Goal: Task Accomplishment & Management: Use online tool/utility

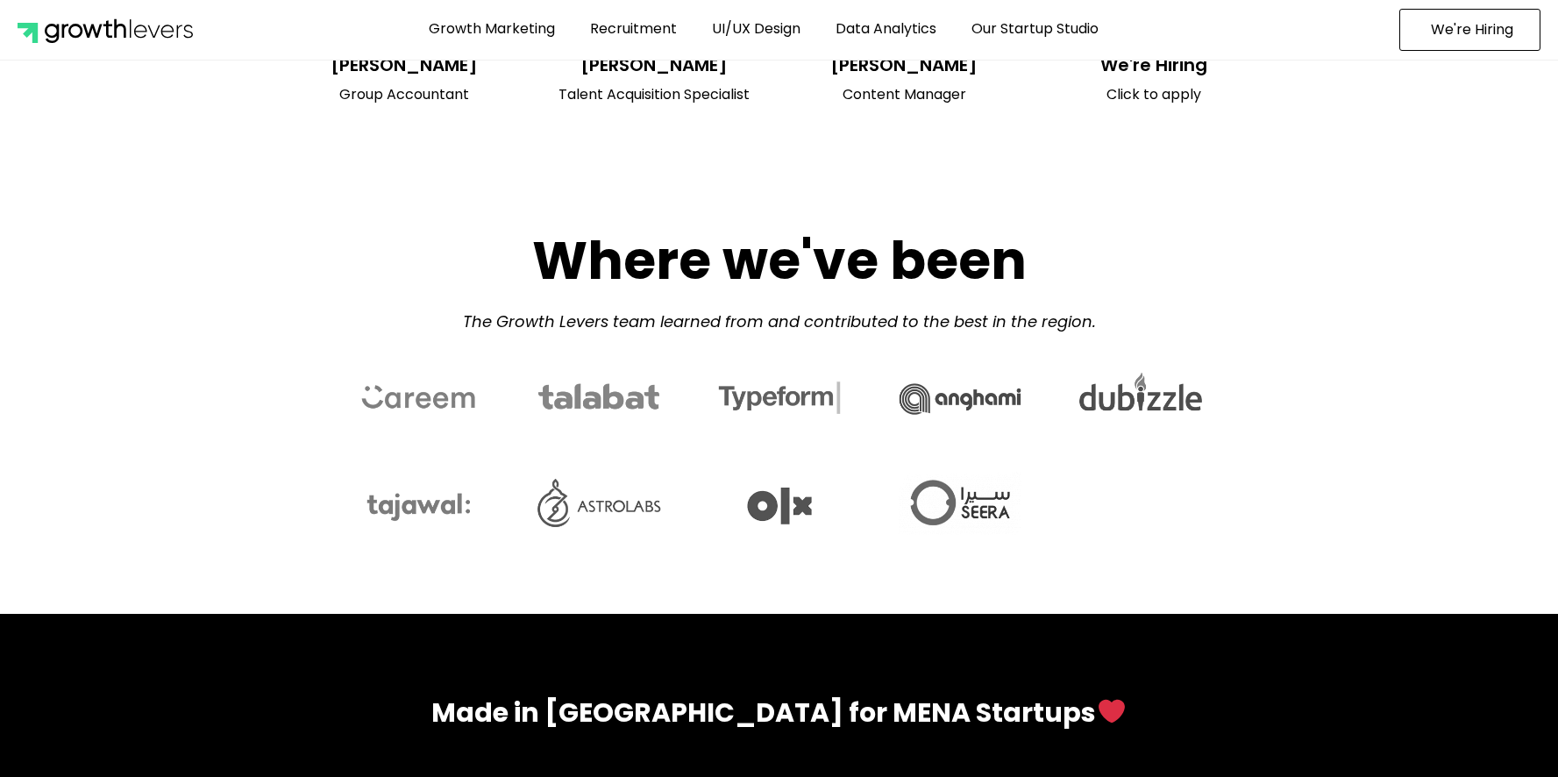
scroll to position [7647, 0]
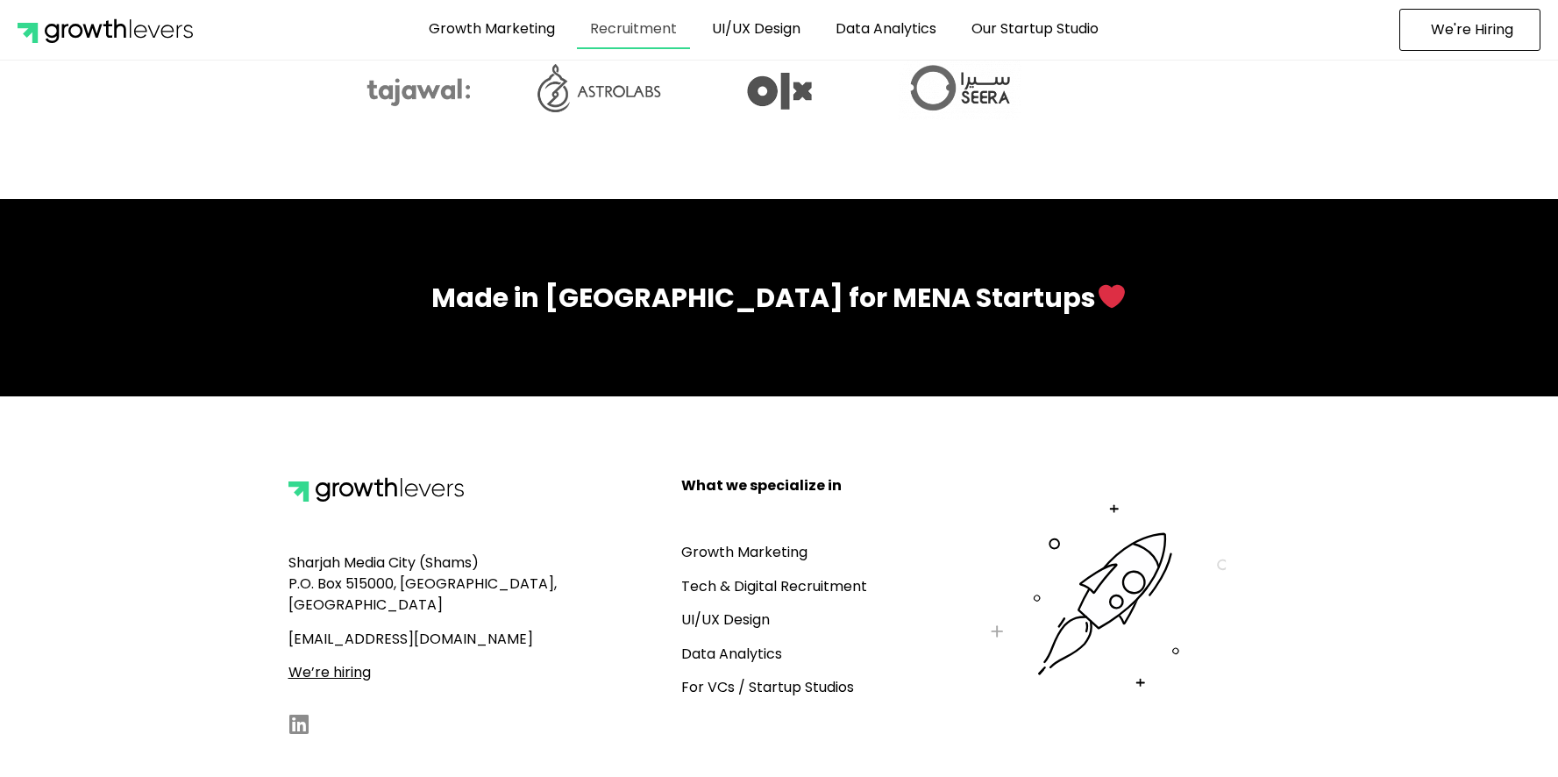
click at [614, 36] on link "Recruitment" at bounding box center [633, 29] width 113 height 40
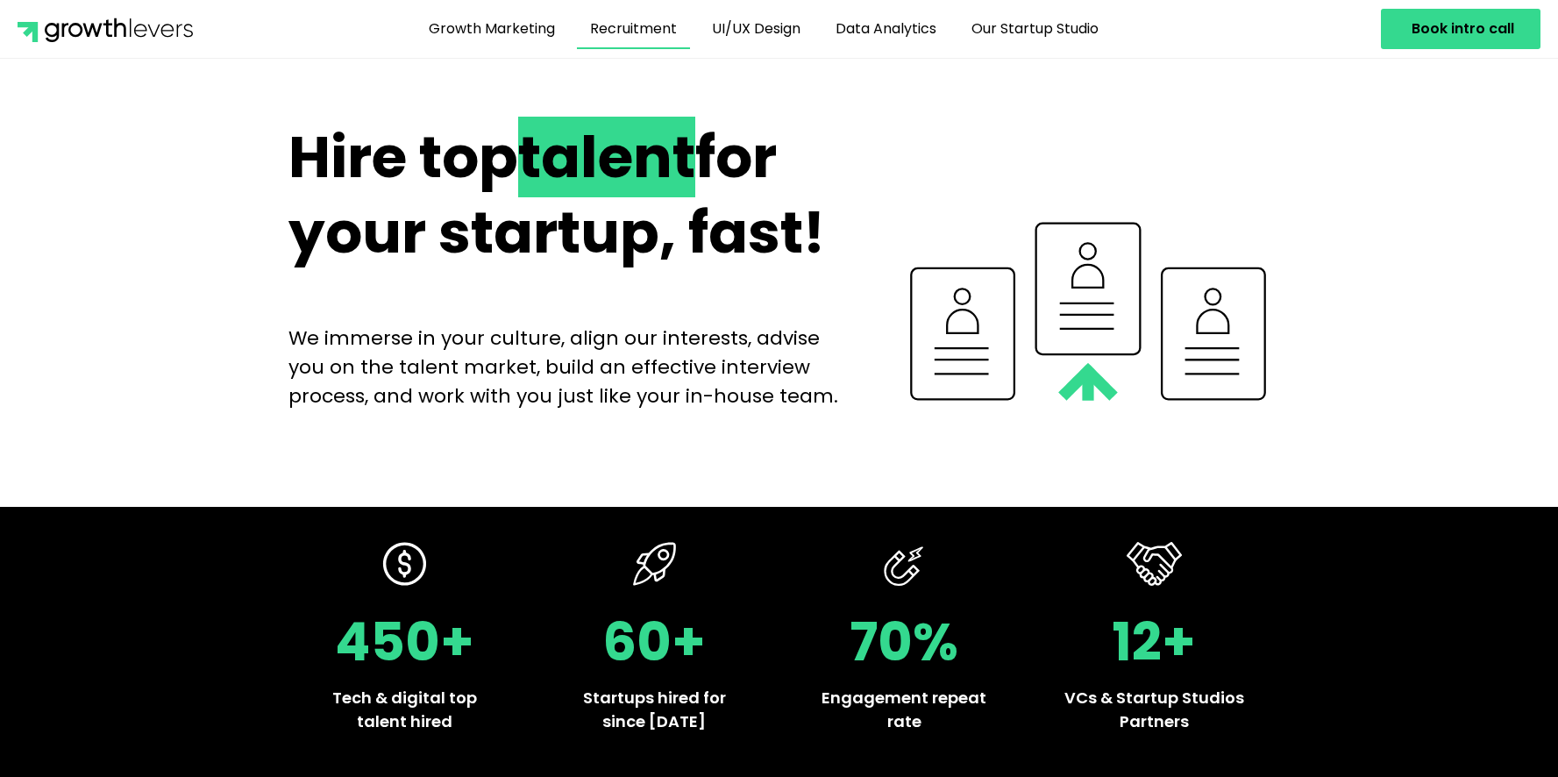
click at [700, 202] on h2 "Hire top talent for your startup, fast!" at bounding box center [571, 195] width 567 height 151
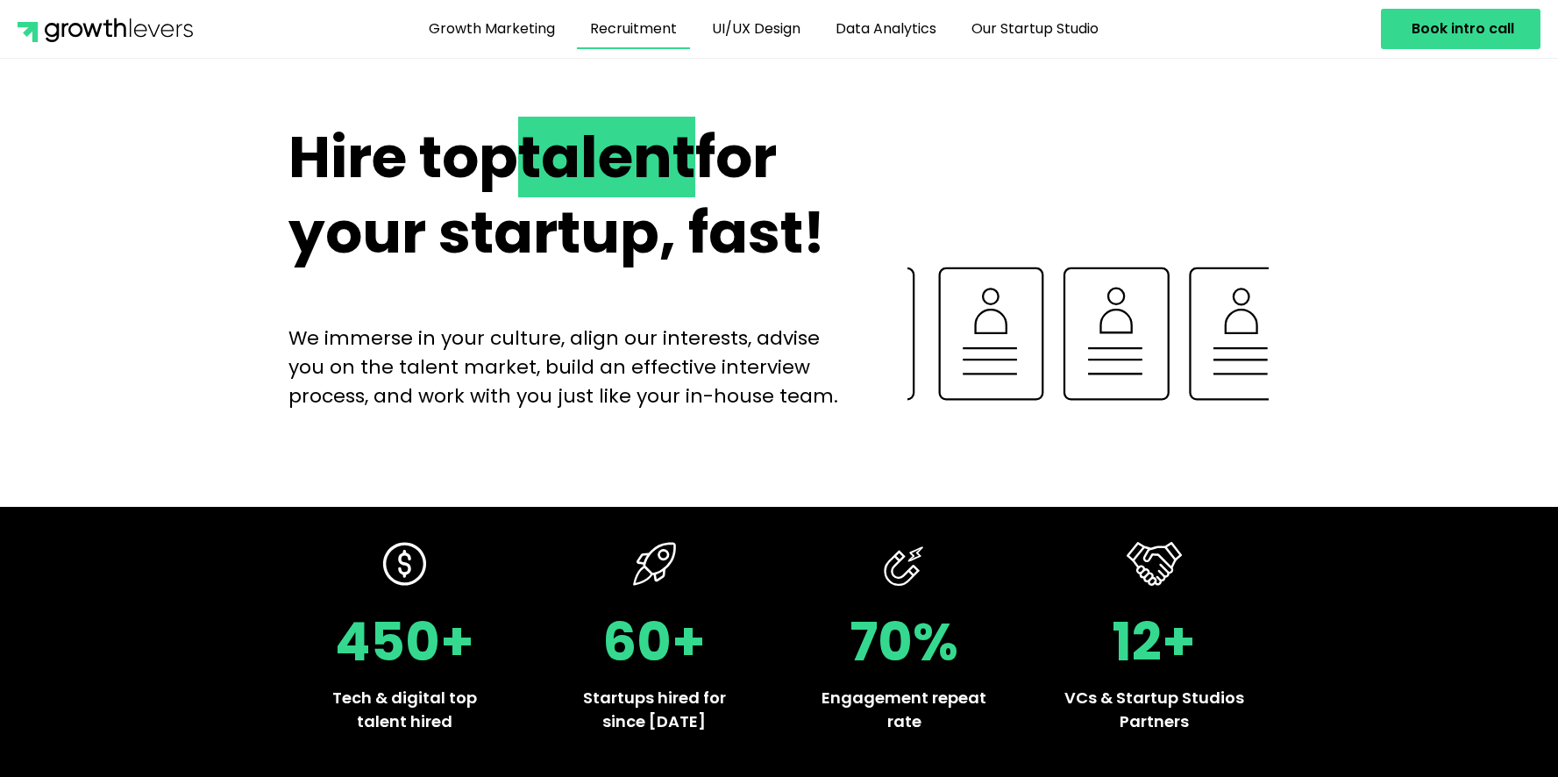
drag, startPoint x: 841, startPoint y: 232, endPoint x: 273, endPoint y: 18, distance: 606.9
